Goal: Navigation & Orientation: Understand site structure

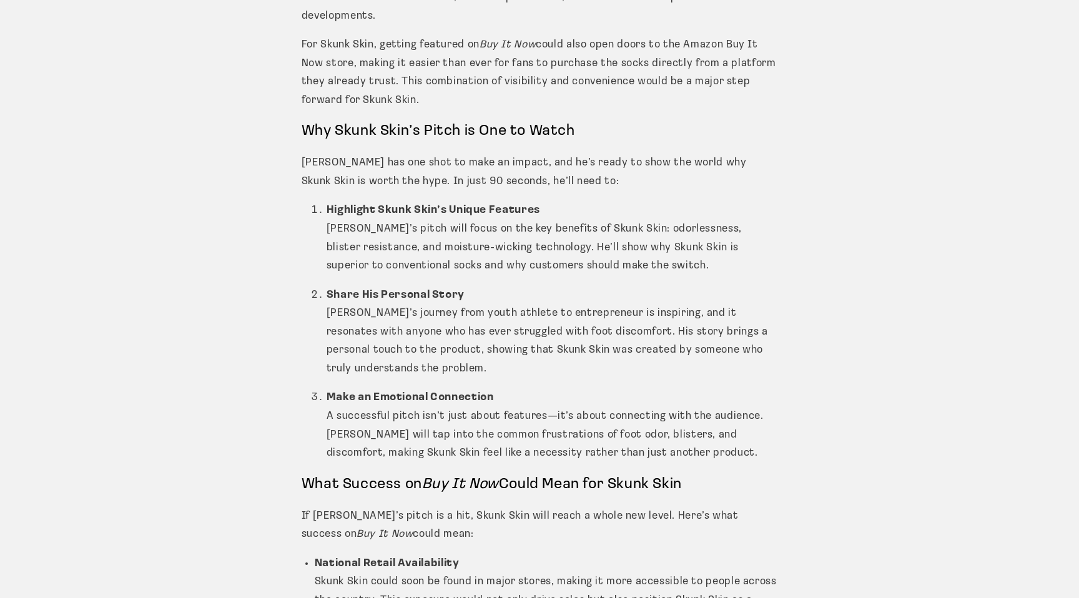
scroll to position [1744, 0]
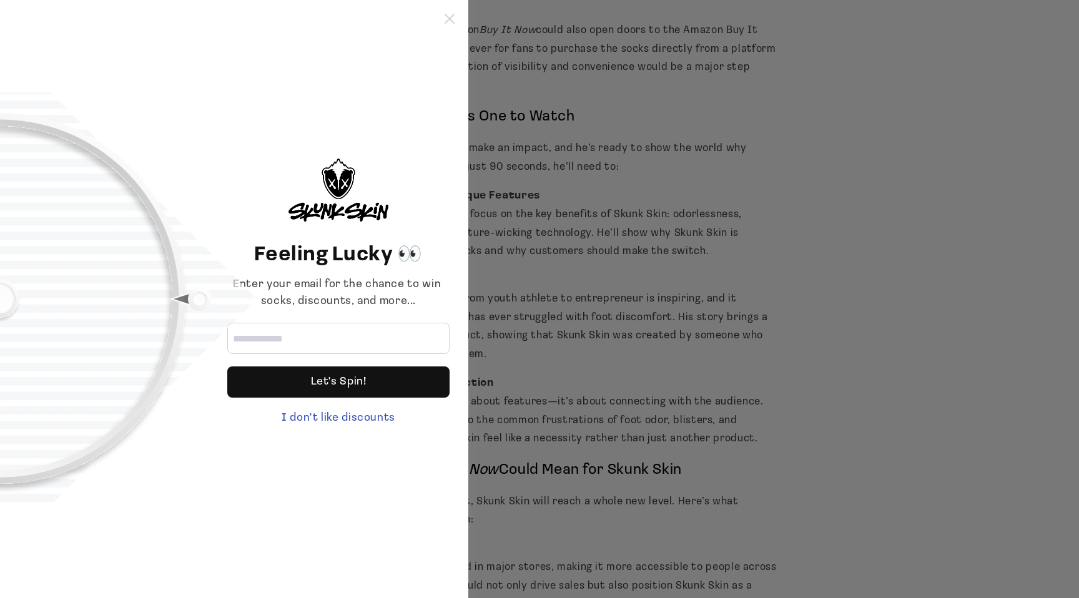
click at [450, 16] on icon at bounding box center [450, 19] width 10 height 10
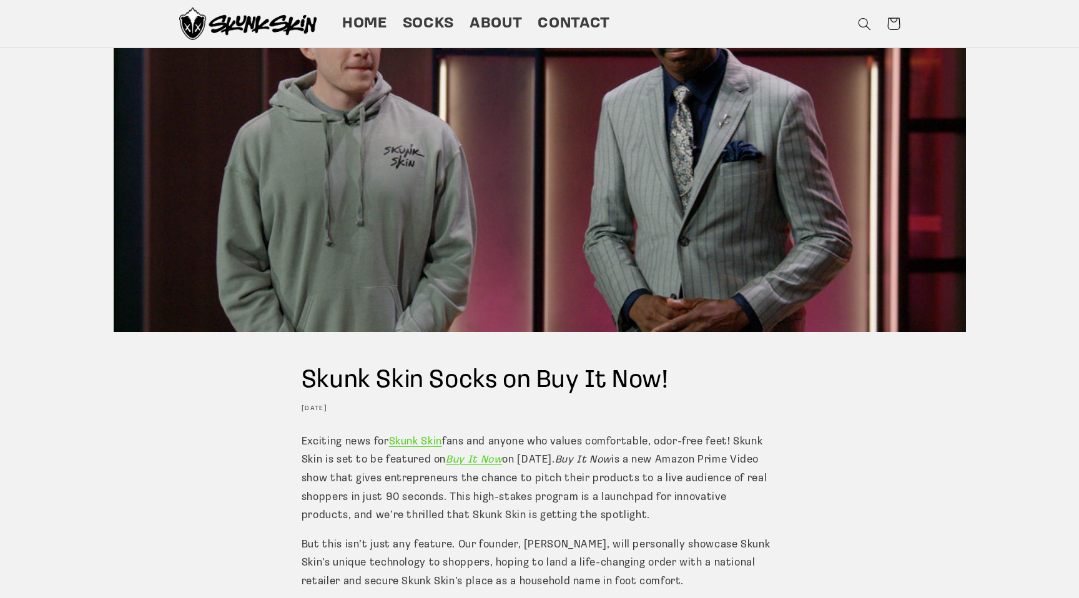
scroll to position [0, 0]
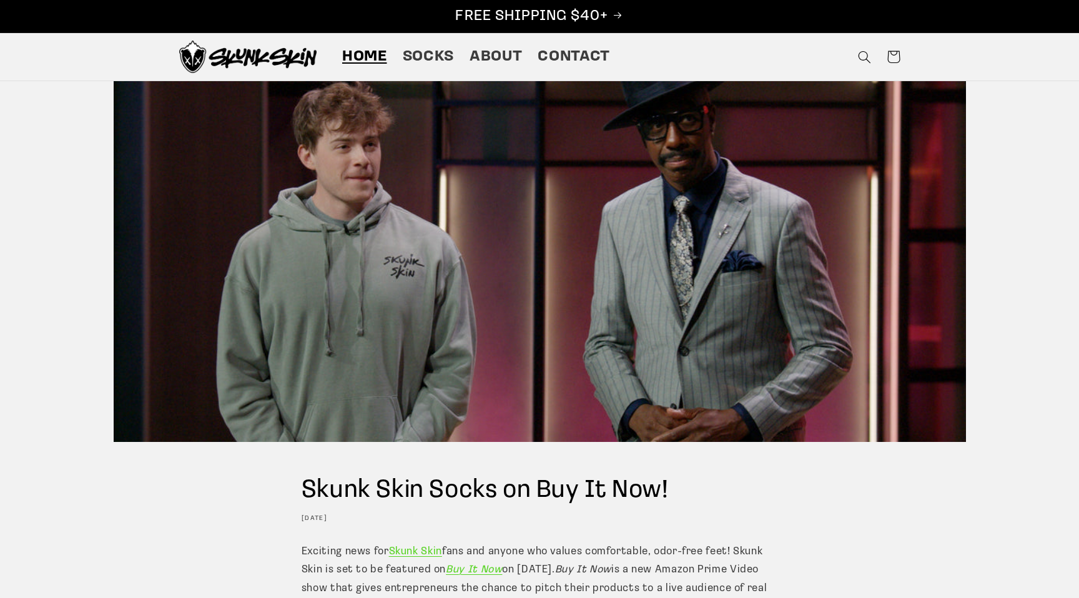
click at [380, 54] on span "Home" at bounding box center [364, 56] width 45 height 19
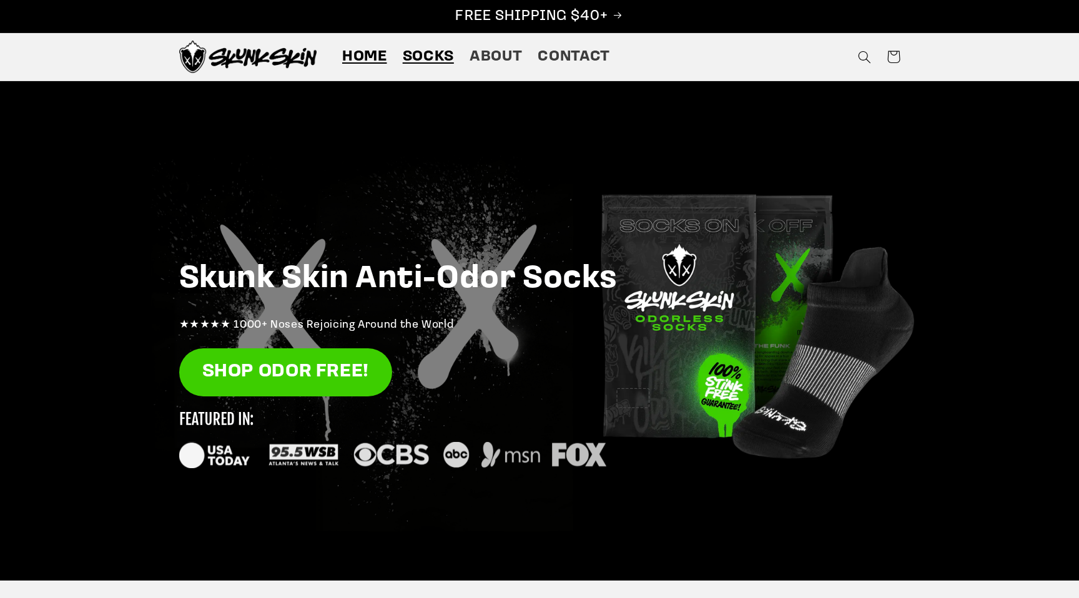
click at [423, 58] on span "Socks" at bounding box center [428, 56] width 51 height 19
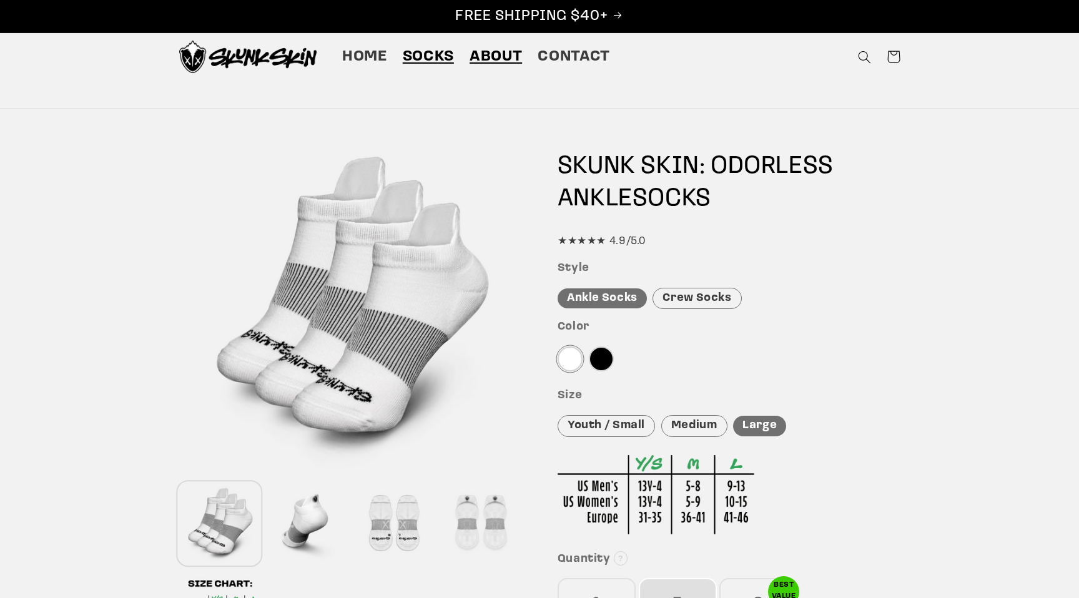
click at [500, 53] on span "About" at bounding box center [496, 56] width 52 height 19
